Goal: Browse casually: Explore the website without a specific task or goal

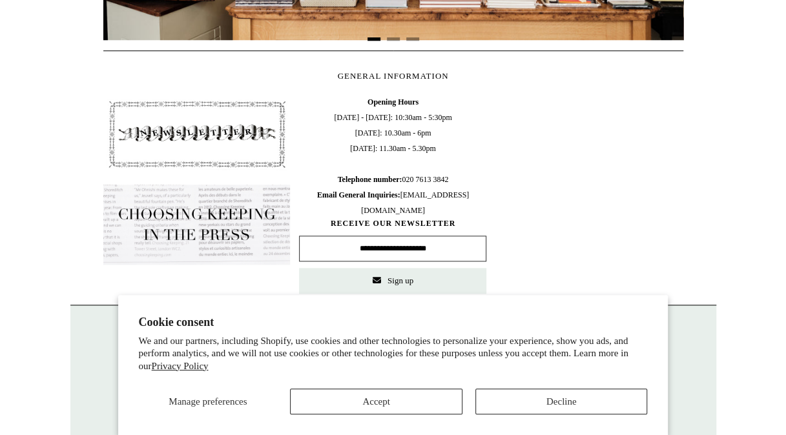
scroll to position [652, 0]
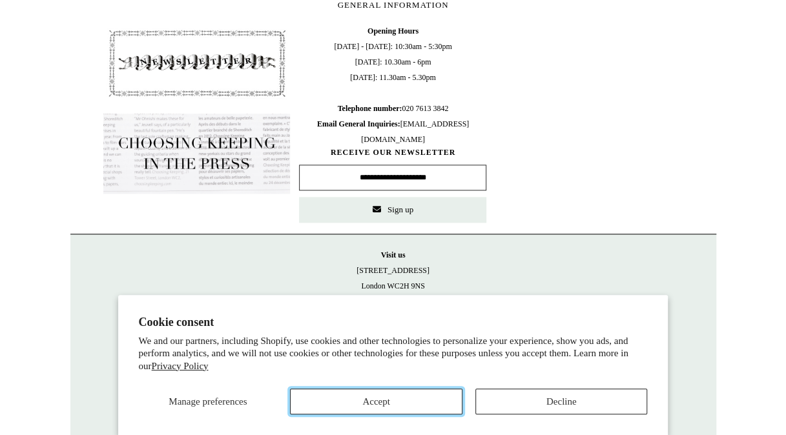
click at [416, 399] on button "Accept" at bounding box center [376, 402] width 172 height 26
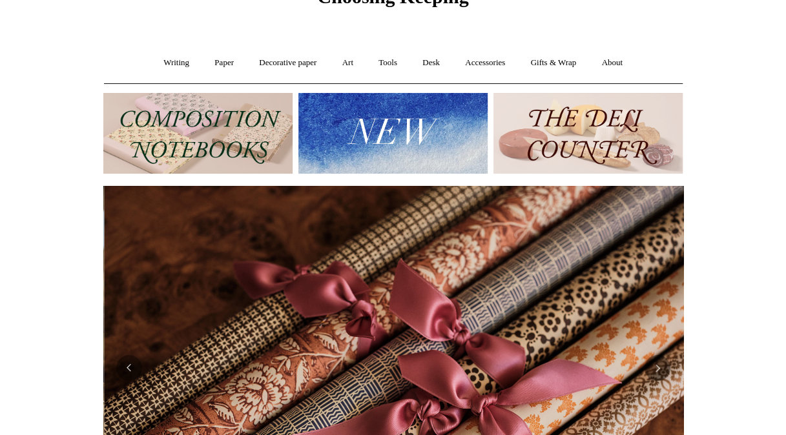
scroll to position [0, 1160]
click at [350, 59] on link "Art +" at bounding box center [348, 63] width 34 height 34
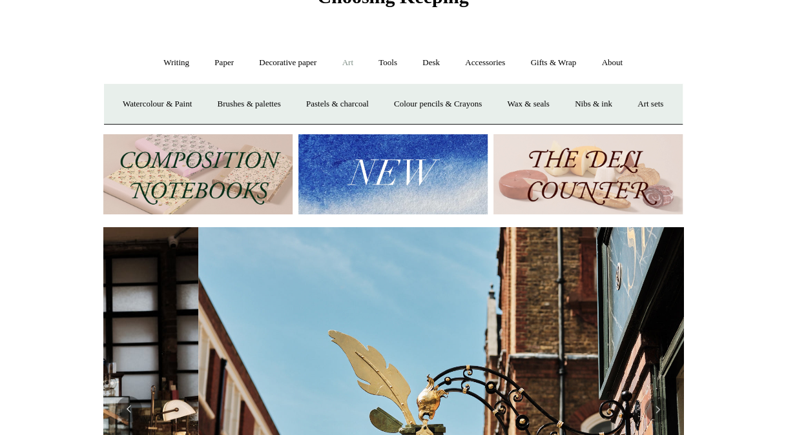
scroll to position [0, 580]
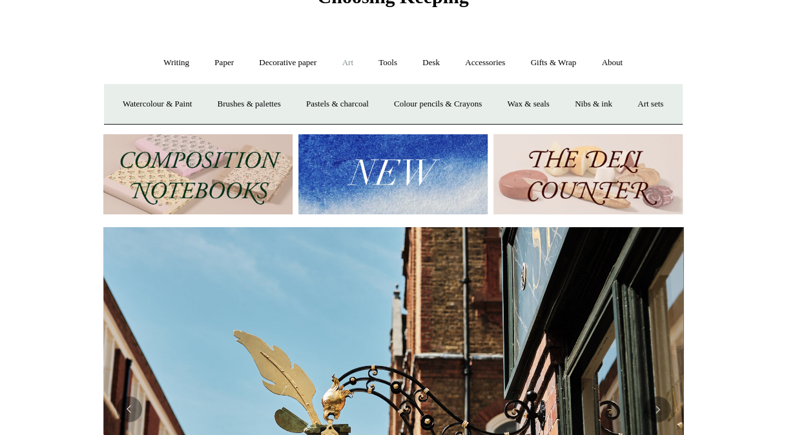
click at [432, 63] on link "Desk +" at bounding box center [431, 63] width 41 height 34
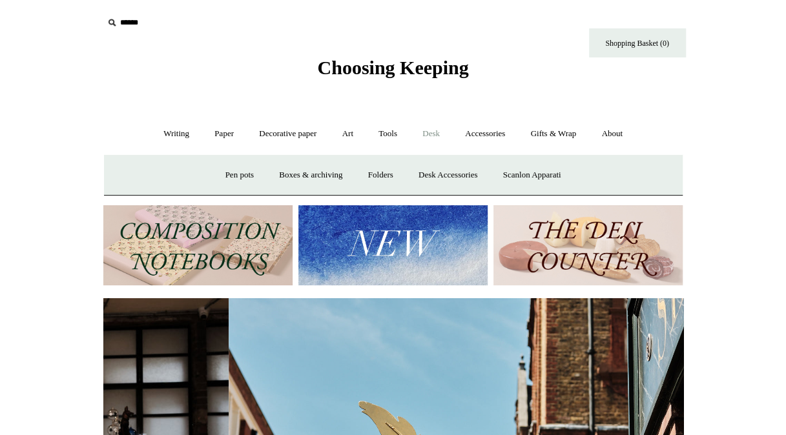
scroll to position [0, 105]
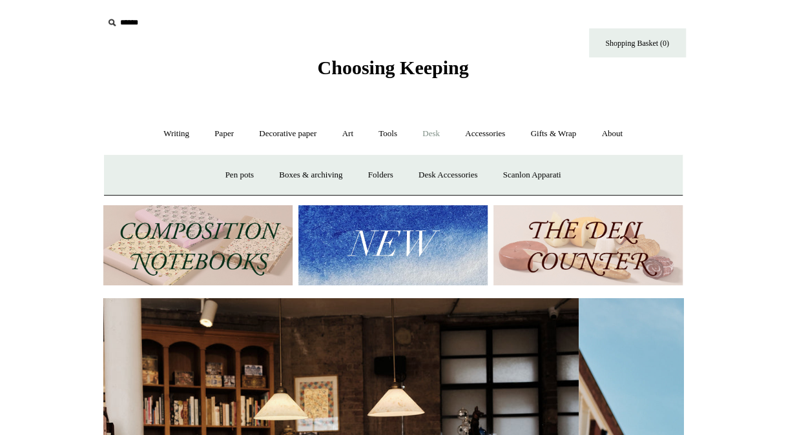
click at [306, 170] on link "Boxes & archiving" at bounding box center [310, 175] width 87 height 34
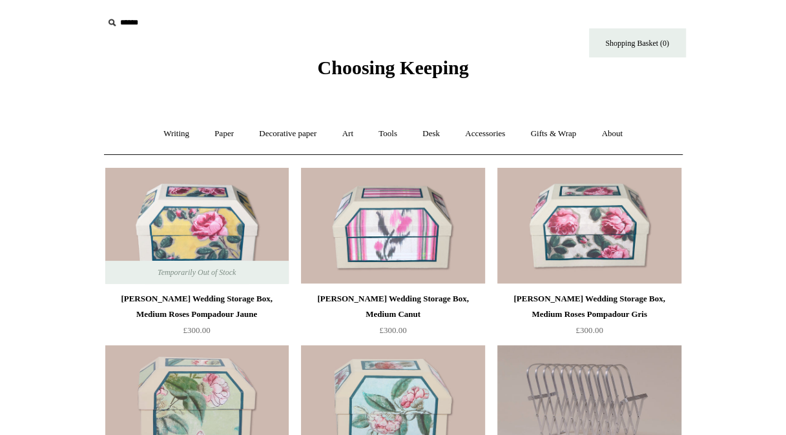
click at [482, 133] on link "Accessories +" at bounding box center [484, 134] width 63 height 34
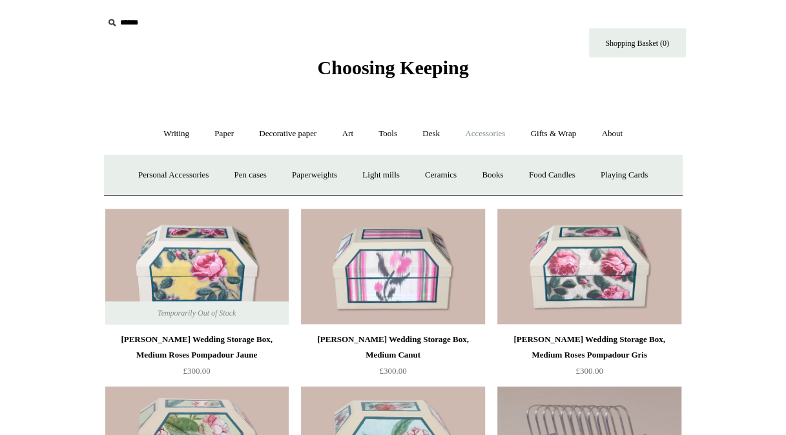
click at [165, 174] on link "Personal Accessories +" at bounding box center [174, 175] width 94 height 34
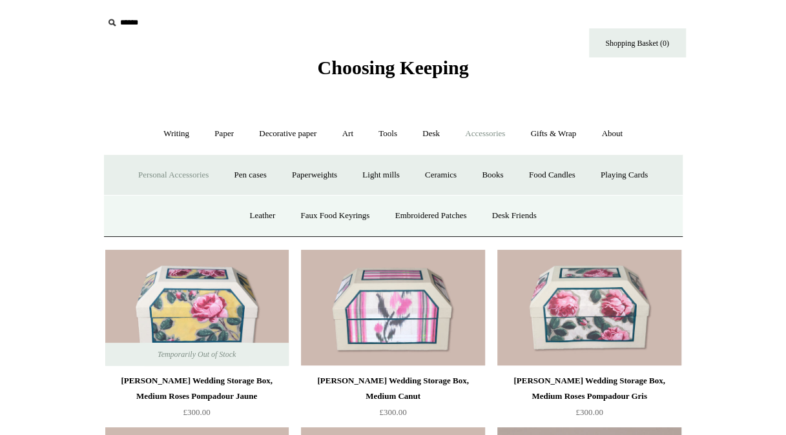
click at [329, 212] on link "Faux Food Keyrings" at bounding box center [335, 216] width 92 height 34
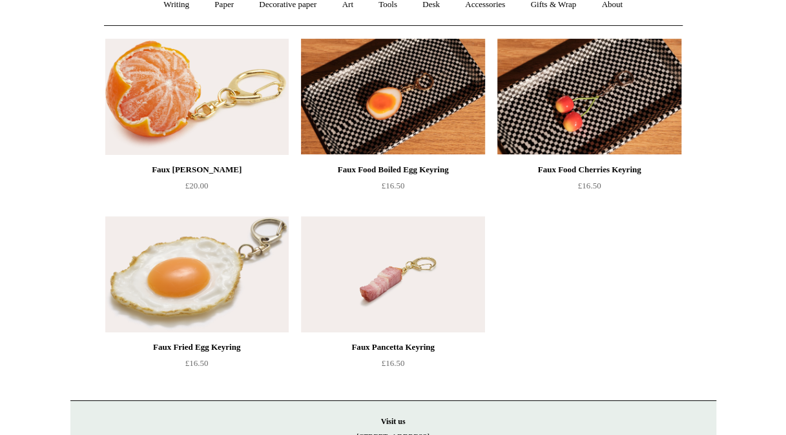
scroll to position [65, 0]
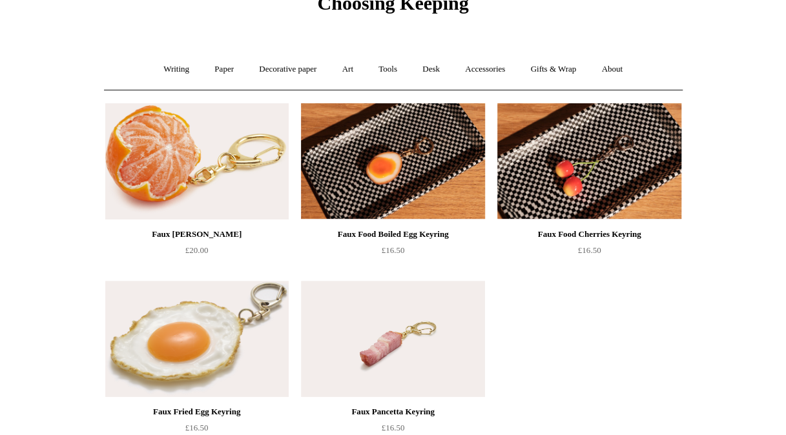
click at [174, 156] on img at bounding box center [196, 161] width 183 height 116
click at [574, 179] on img at bounding box center [588, 161] width 183 height 116
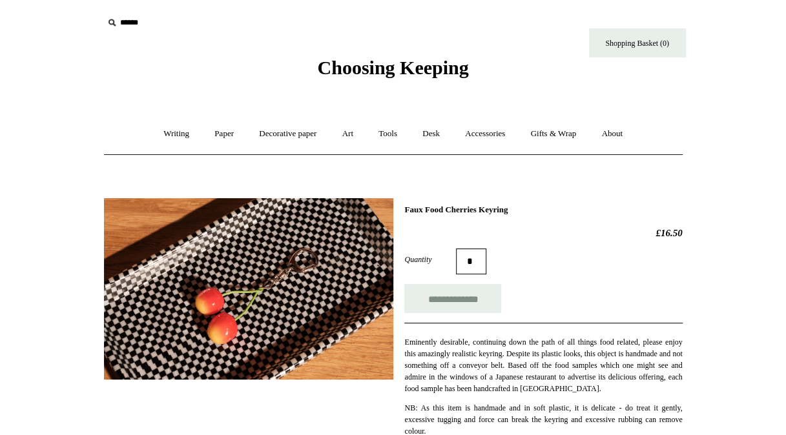
click at [482, 137] on link "Accessories +" at bounding box center [484, 134] width 63 height 34
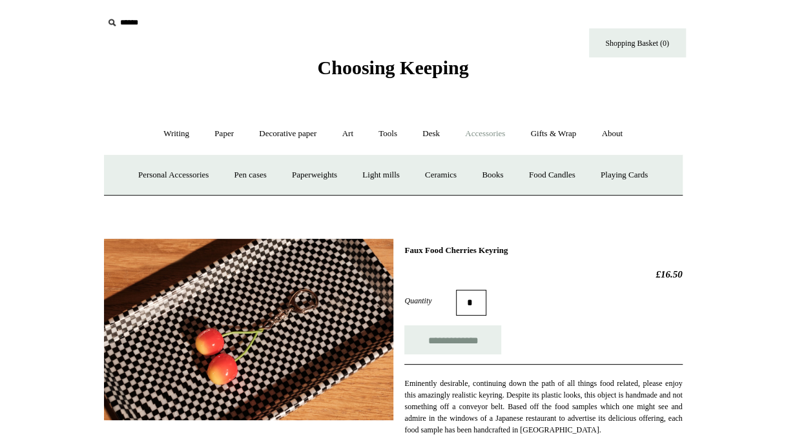
click at [558, 169] on link "Food Candles" at bounding box center [552, 175] width 70 height 34
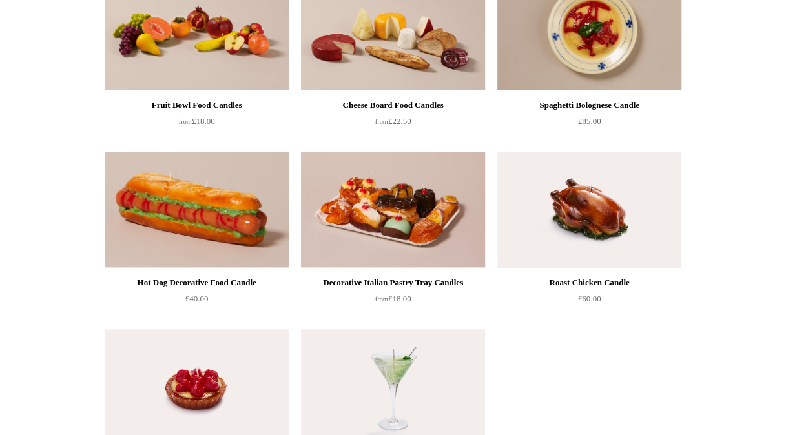
scroll to position [129, 0]
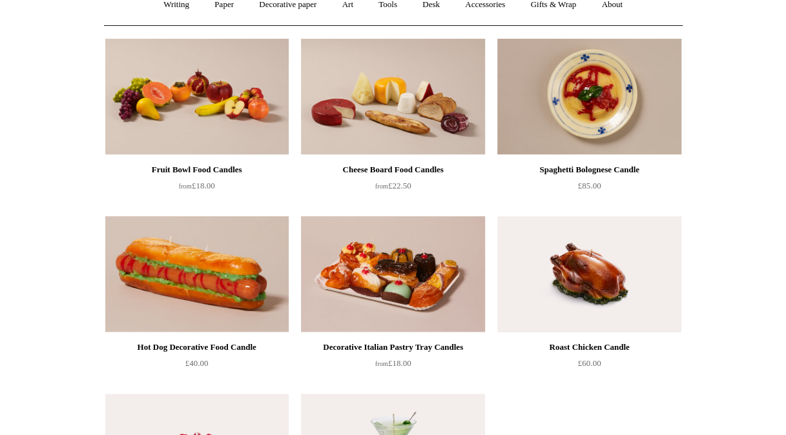
click at [233, 84] on img at bounding box center [196, 97] width 183 height 116
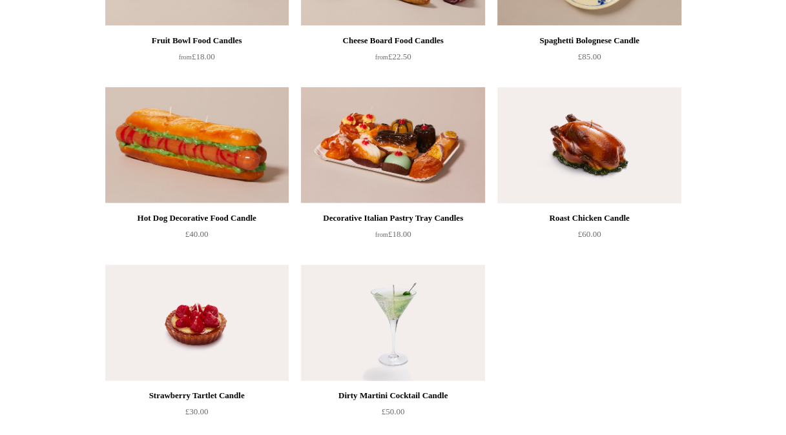
scroll to position [323, 0]
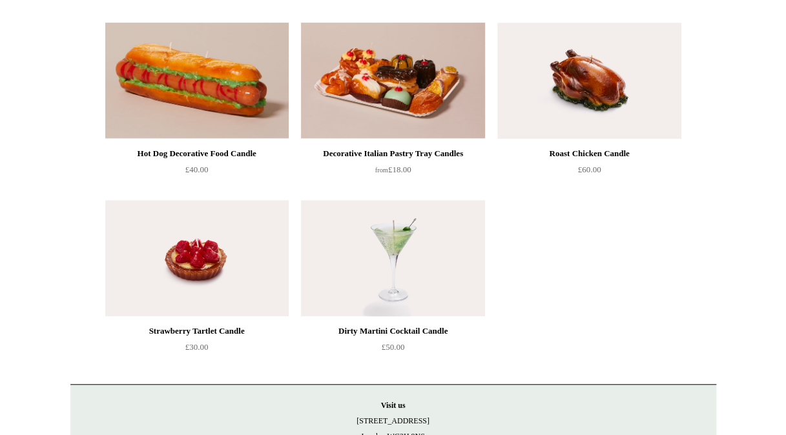
click at [399, 227] on img at bounding box center [392, 258] width 183 height 116
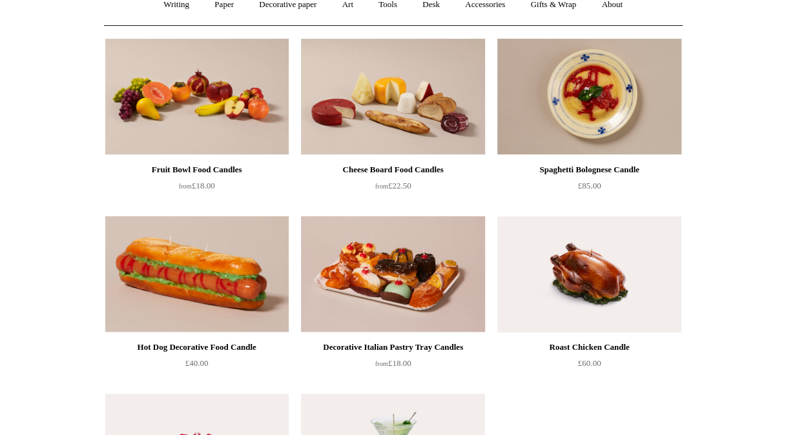
scroll to position [0, 0]
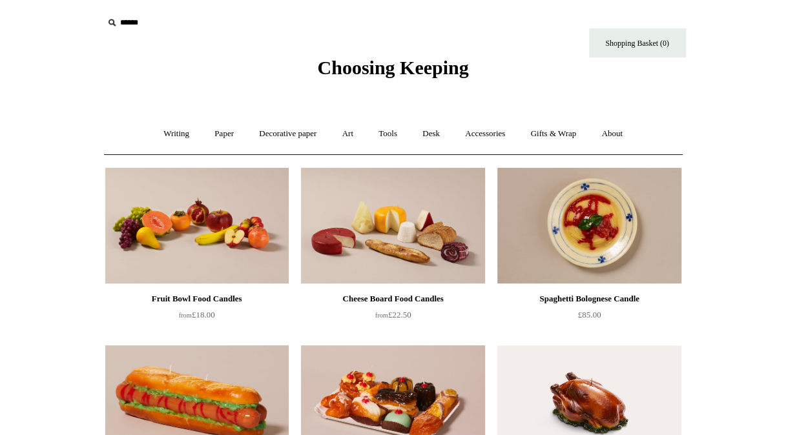
click at [495, 128] on link "Accessories +" at bounding box center [484, 134] width 63 height 34
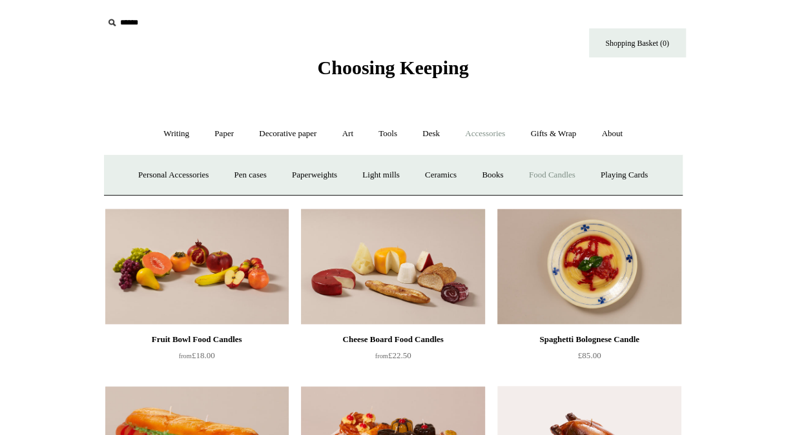
click at [391, 173] on link "Light mills" at bounding box center [381, 175] width 60 height 34
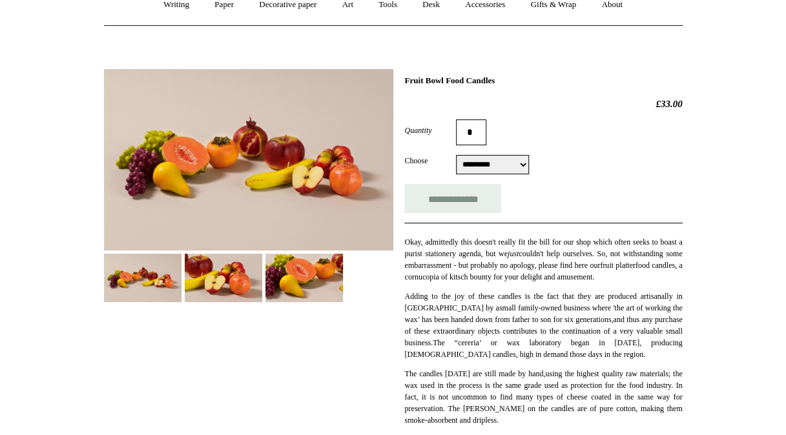
scroll to position [194, 0]
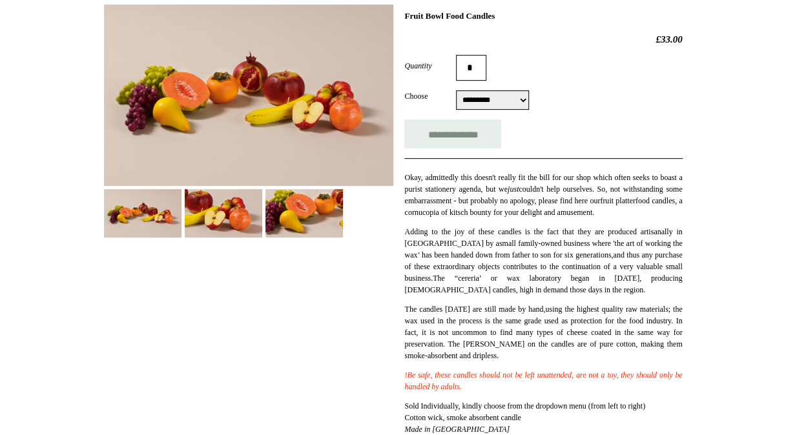
click at [529, 99] on select "**********" at bounding box center [492, 99] width 73 height 19
select select "**********"
click at [456, 90] on select "**********" at bounding box center [492, 99] width 73 height 19
click at [189, 88] on img at bounding box center [248, 95] width 289 height 181
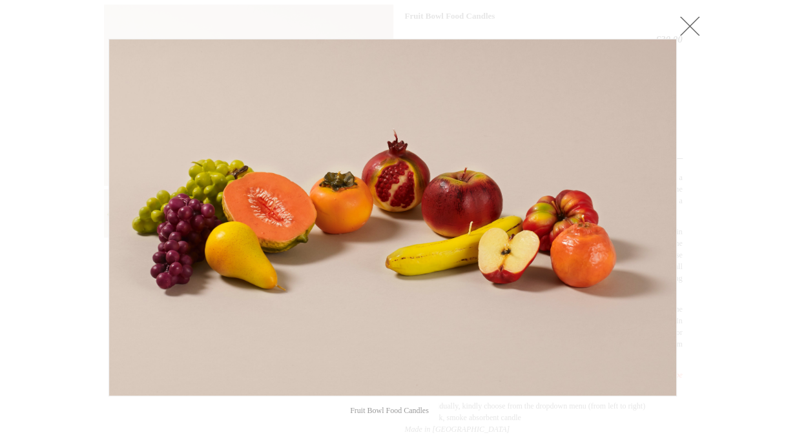
click at [687, 27] on link at bounding box center [690, 26] width 26 height 26
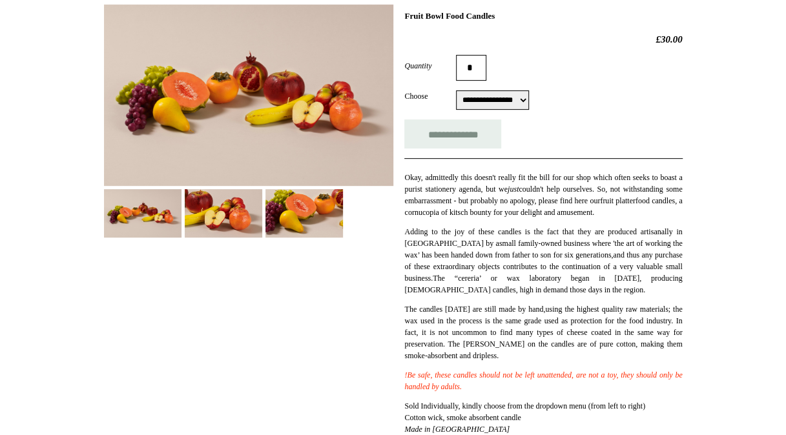
scroll to position [258, 0]
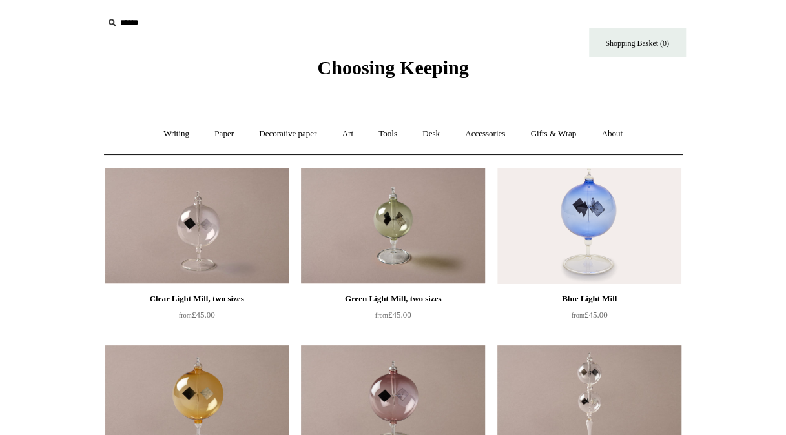
click at [488, 138] on link "Accessories +" at bounding box center [484, 134] width 63 height 34
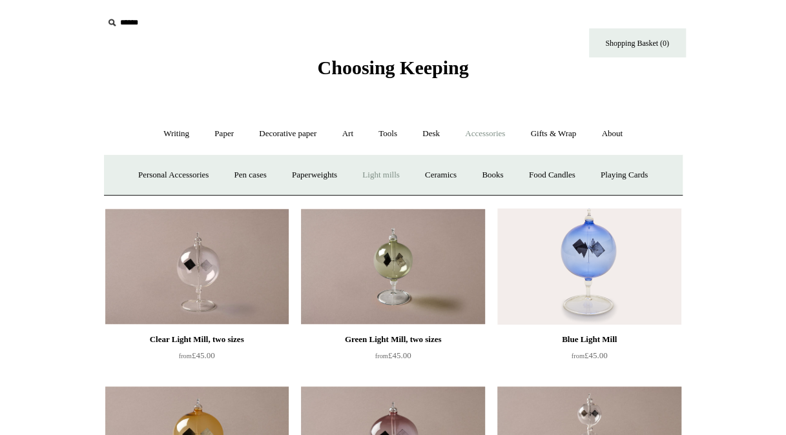
click at [311, 172] on link "Paperweights +" at bounding box center [314, 175] width 68 height 34
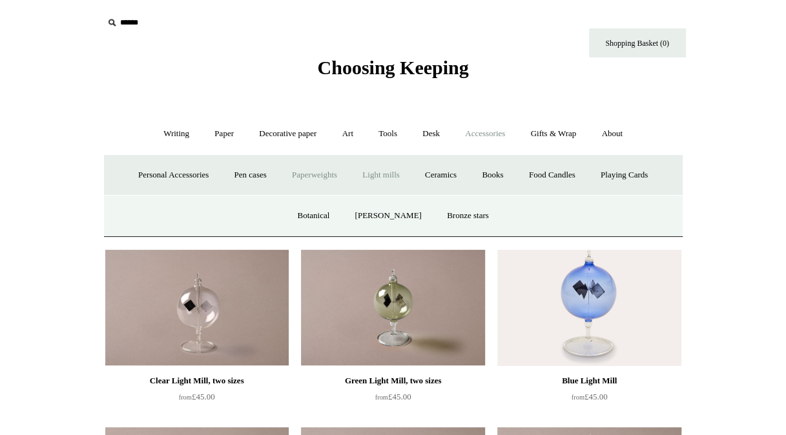
click at [317, 212] on link "Botanical" at bounding box center [313, 216] width 56 height 34
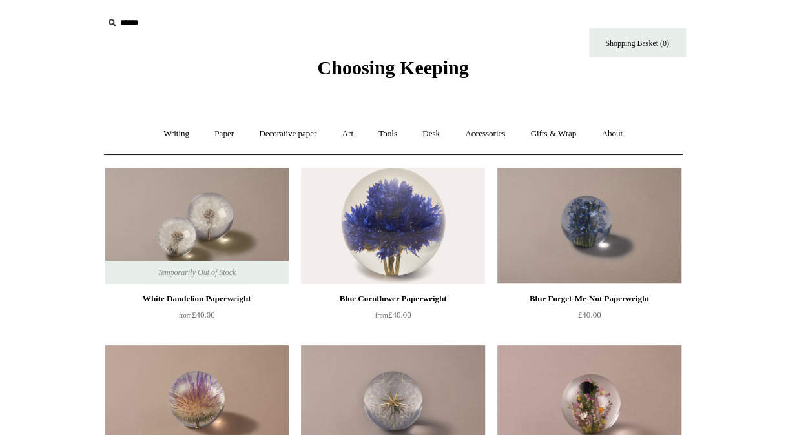
click at [481, 134] on link "Accessories +" at bounding box center [484, 134] width 63 height 34
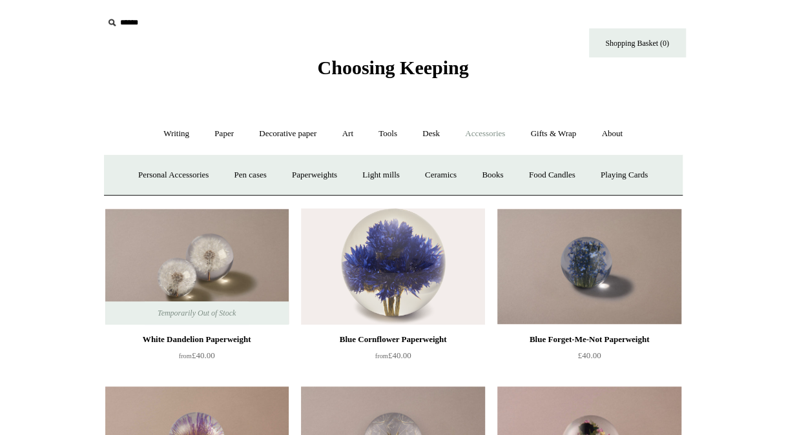
click at [438, 175] on link "Ceramics +" at bounding box center [440, 175] width 55 height 34
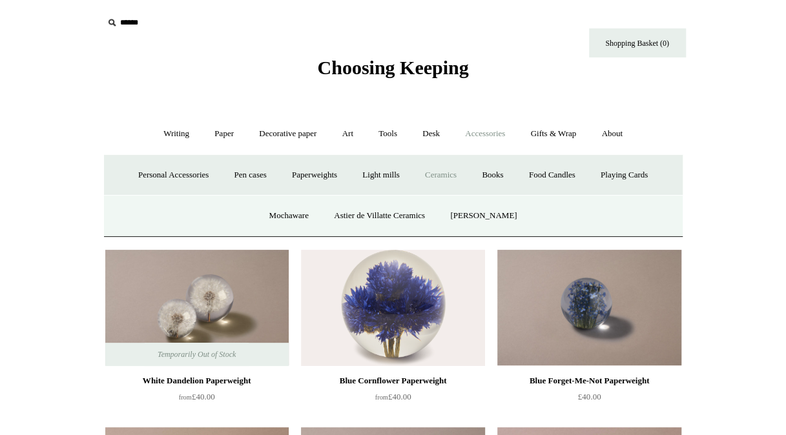
click at [296, 216] on link "Mochaware" at bounding box center [288, 216] width 63 height 34
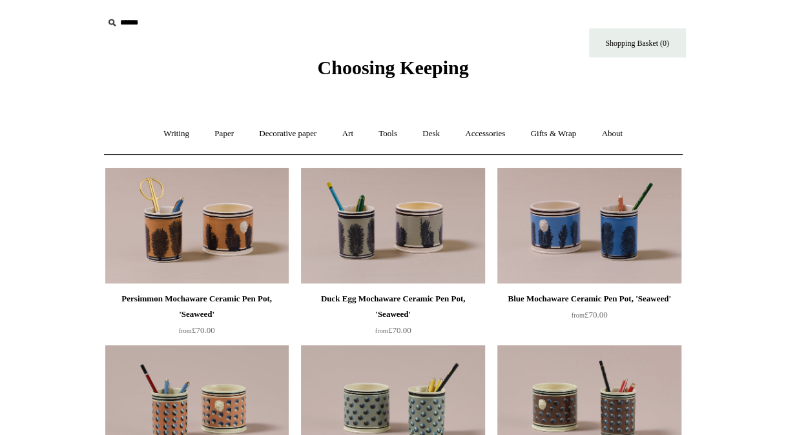
click at [487, 137] on link "Accessories +" at bounding box center [484, 134] width 63 height 34
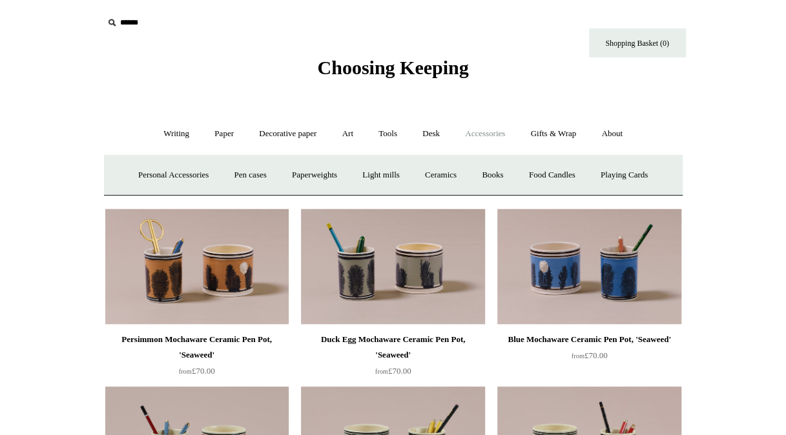
click at [456, 172] on link "Ceramics +" at bounding box center [440, 175] width 55 height 34
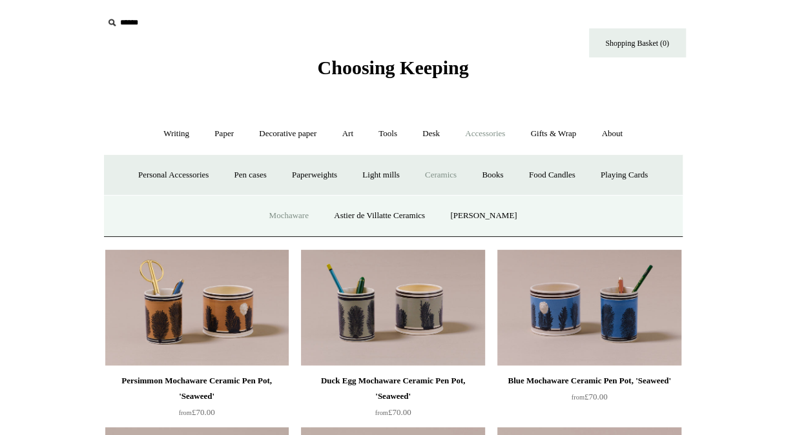
click at [406, 210] on link "Astier de Villatte Ceramics" at bounding box center [379, 216] width 114 height 34
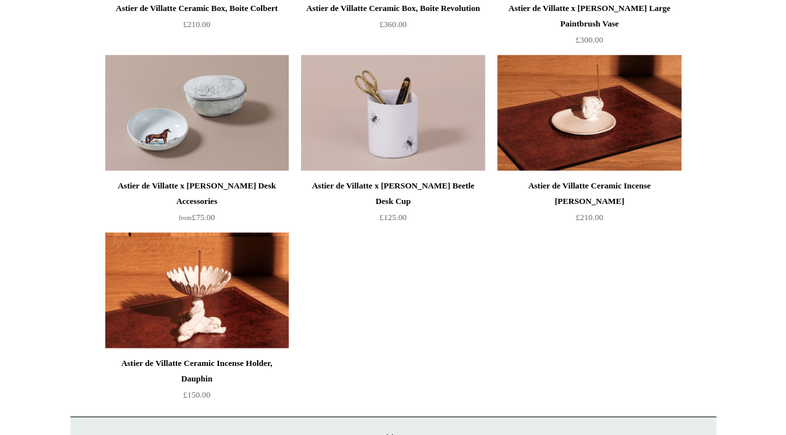
scroll to position [581, 0]
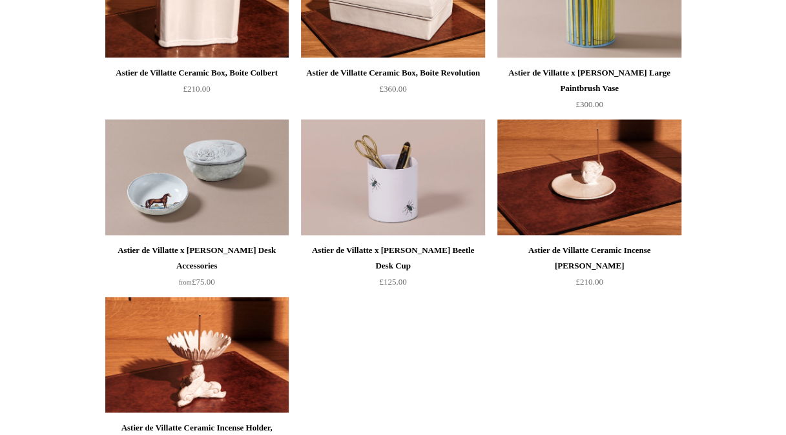
click at [163, 195] on img at bounding box center [196, 177] width 183 height 116
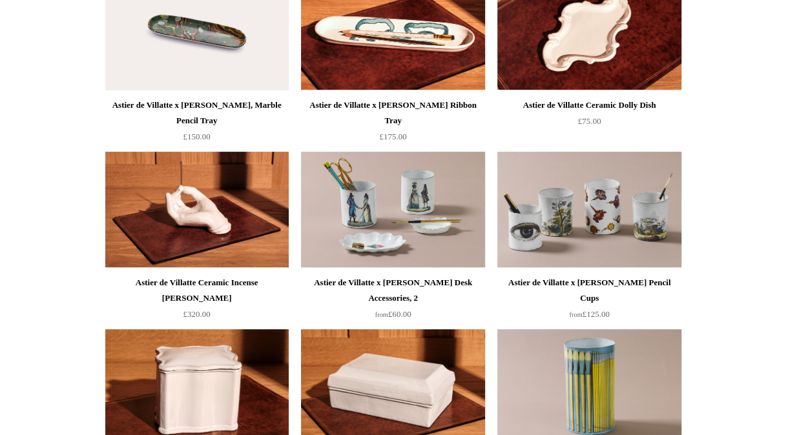
scroll to position [0, 0]
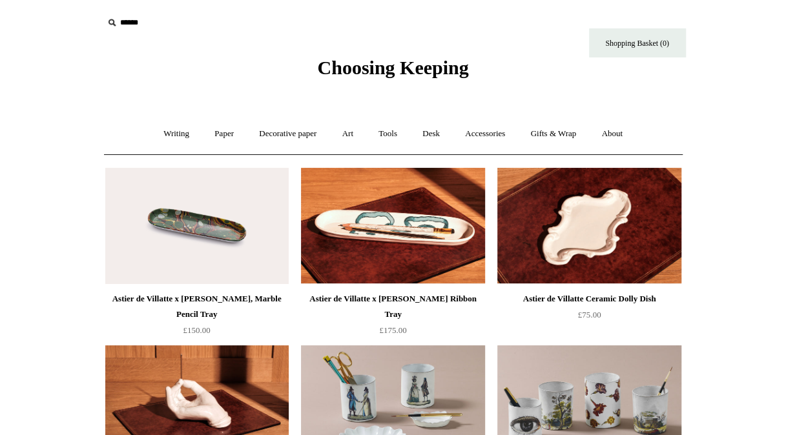
click at [224, 132] on link "Paper +" at bounding box center [224, 134] width 43 height 34
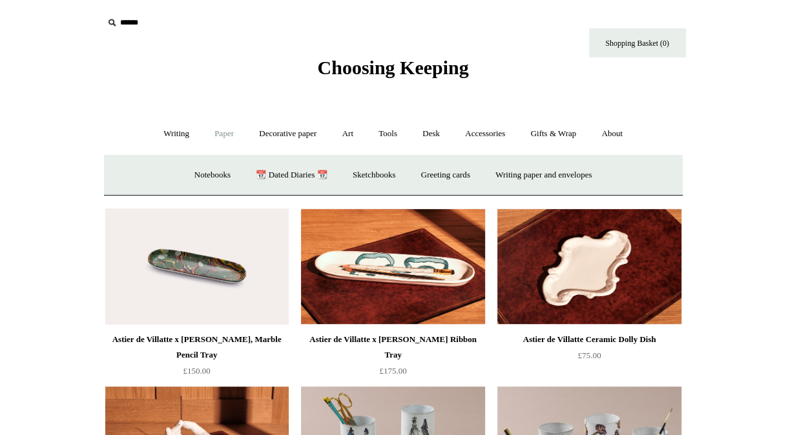
click at [210, 174] on link "Notebooks +" at bounding box center [212, 175] width 59 height 34
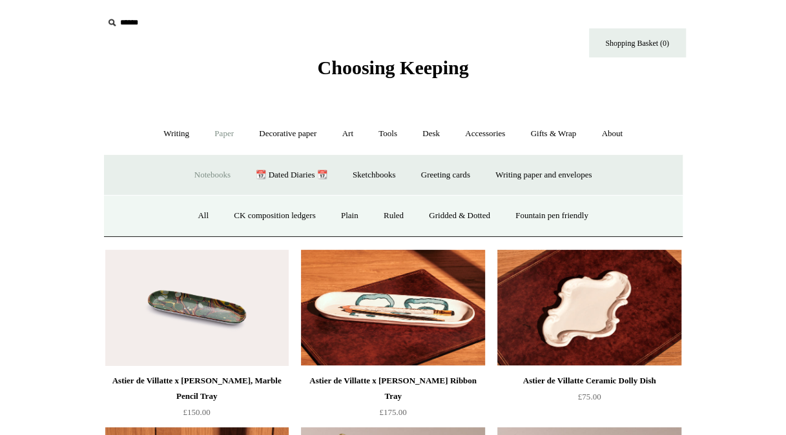
click at [345, 214] on link "Plain" at bounding box center [349, 216] width 41 height 34
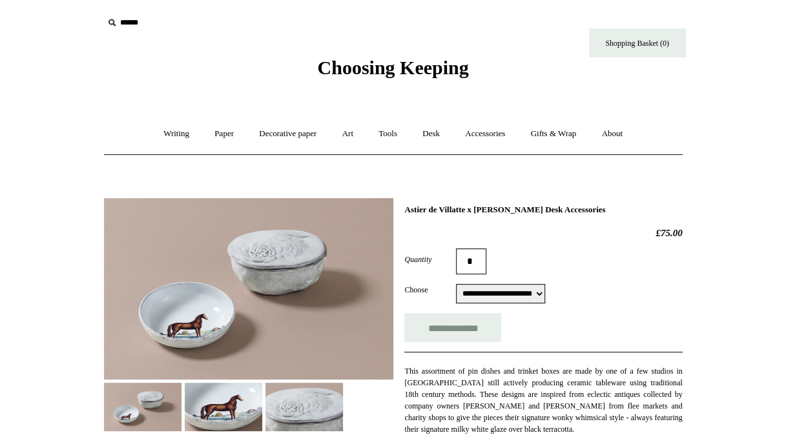
click at [187, 307] on img at bounding box center [248, 288] width 289 height 181
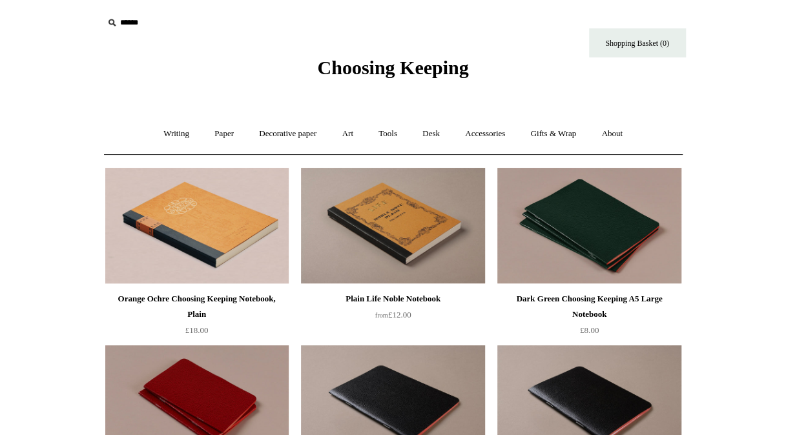
click at [436, 135] on link "Desk +" at bounding box center [431, 134] width 41 height 34
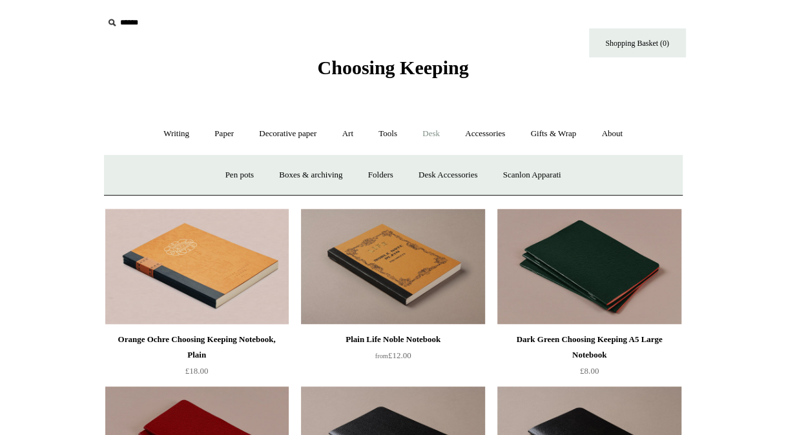
click at [520, 169] on link "Scanlon Apparati" at bounding box center [531, 175] width 81 height 34
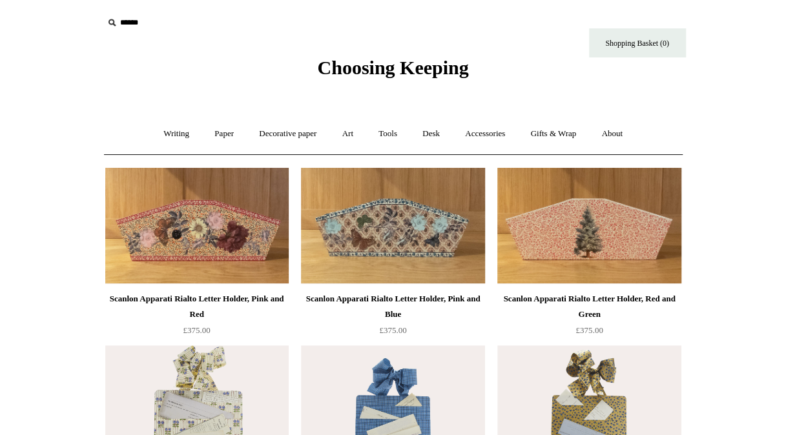
click at [394, 137] on link "Tools +" at bounding box center [388, 134] width 42 height 34
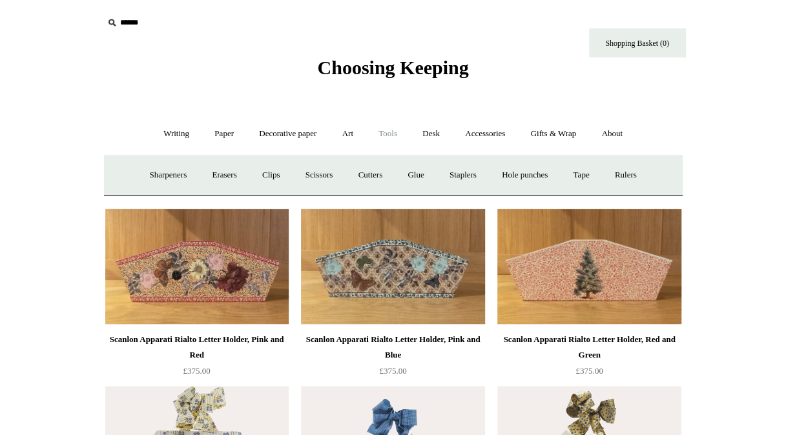
click at [319, 176] on link "Scissors" at bounding box center [319, 175] width 51 height 34
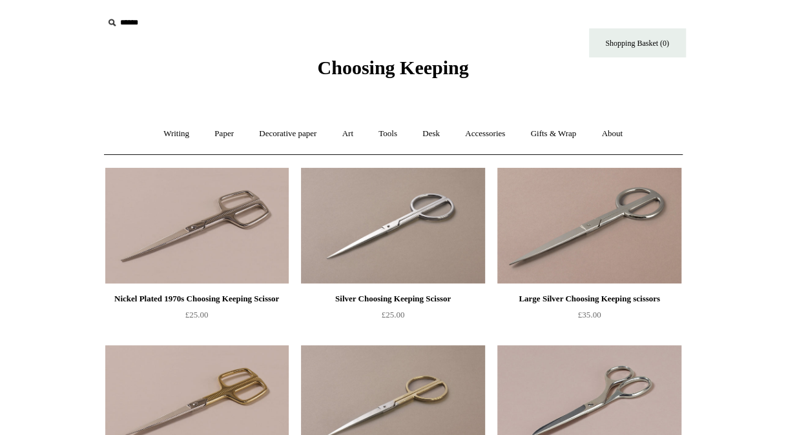
click at [174, 135] on link "Writing +" at bounding box center [176, 134] width 49 height 34
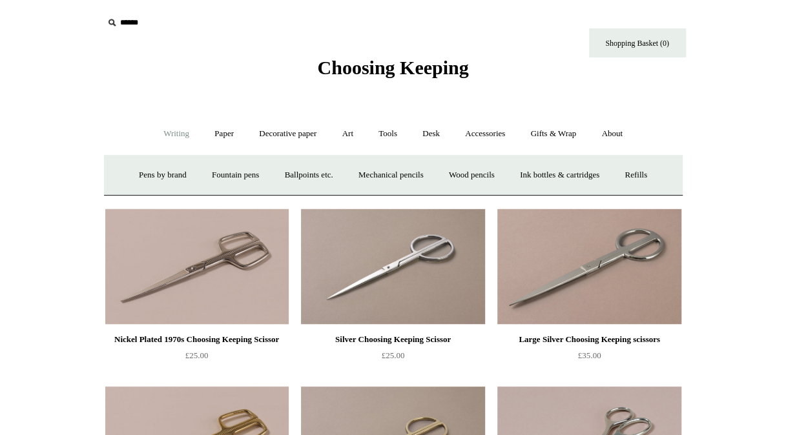
click at [218, 170] on link "Fountain pens +" at bounding box center [235, 175] width 70 height 34
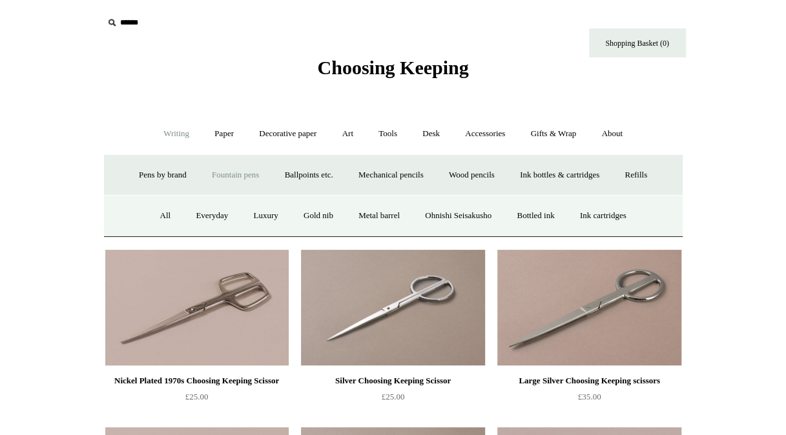
click at [257, 214] on link "Luxury" at bounding box center [265, 216] width 48 height 34
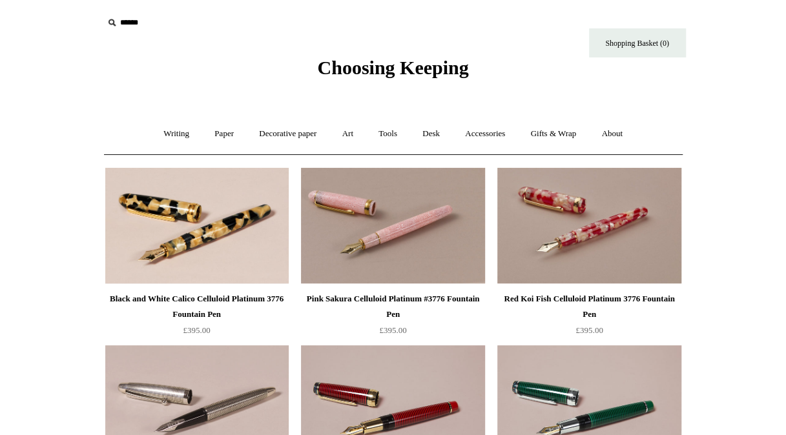
click at [429, 136] on link "Desk +" at bounding box center [431, 134] width 41 height 34
